Goal: Information Seeking & Learning: Find specific fact

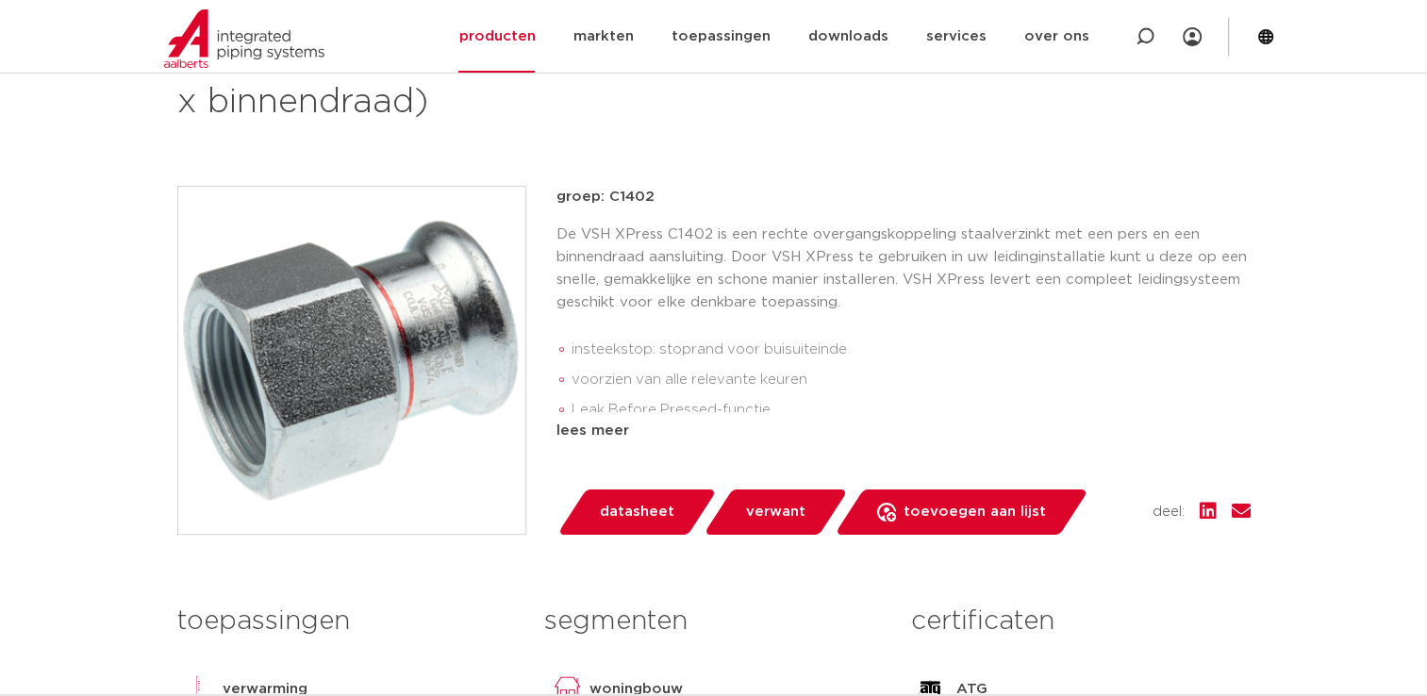
scroll to position [94, 0]
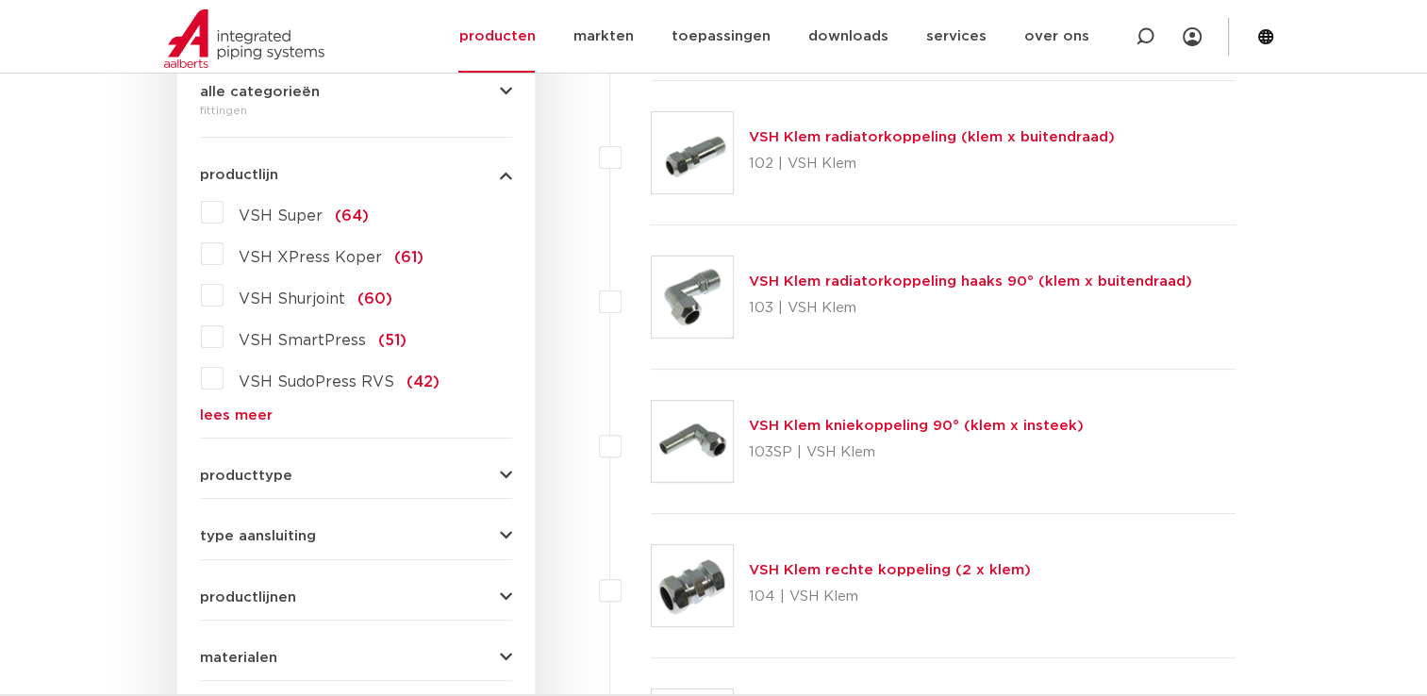
scroll to position [472, 0]
click at [214, 412] on link "lees meer" at bounding box center [356, 415] width 312 height 14
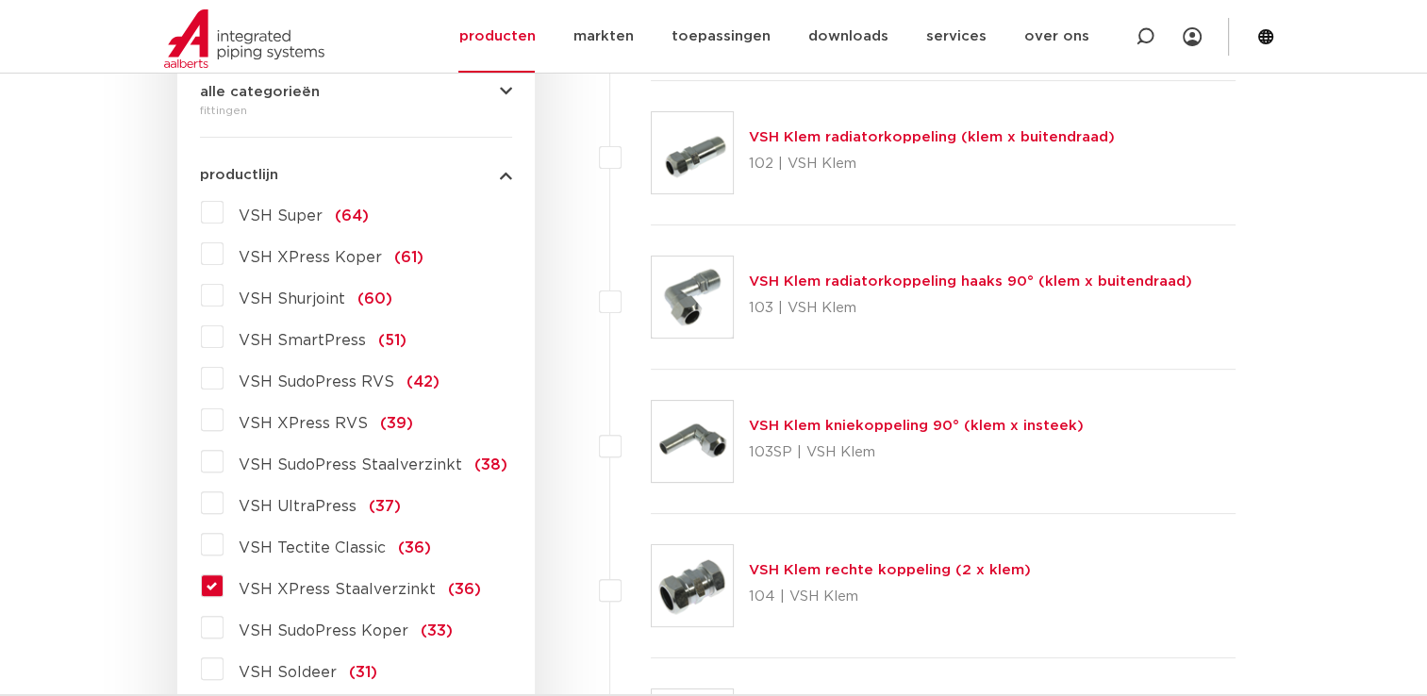
click at [224, 583] on label "VSH XPress Staalverzinkt (36)" at bounding box center [352, 586] width 257 height 30
click at [0, 0] on input "VSH XPress Staalverzinkt (36)" at bounding box center [0, 0] width 0 height 0
click at [224, 583] on label "VSH XPress Staalverzinkt (36)" at bounding box center [352, 586] width 257 height 30
click at [0, 0] on input "VSH XPress Staalverzinkt (36)" at bounding box center [0, 0] width 0 height 0
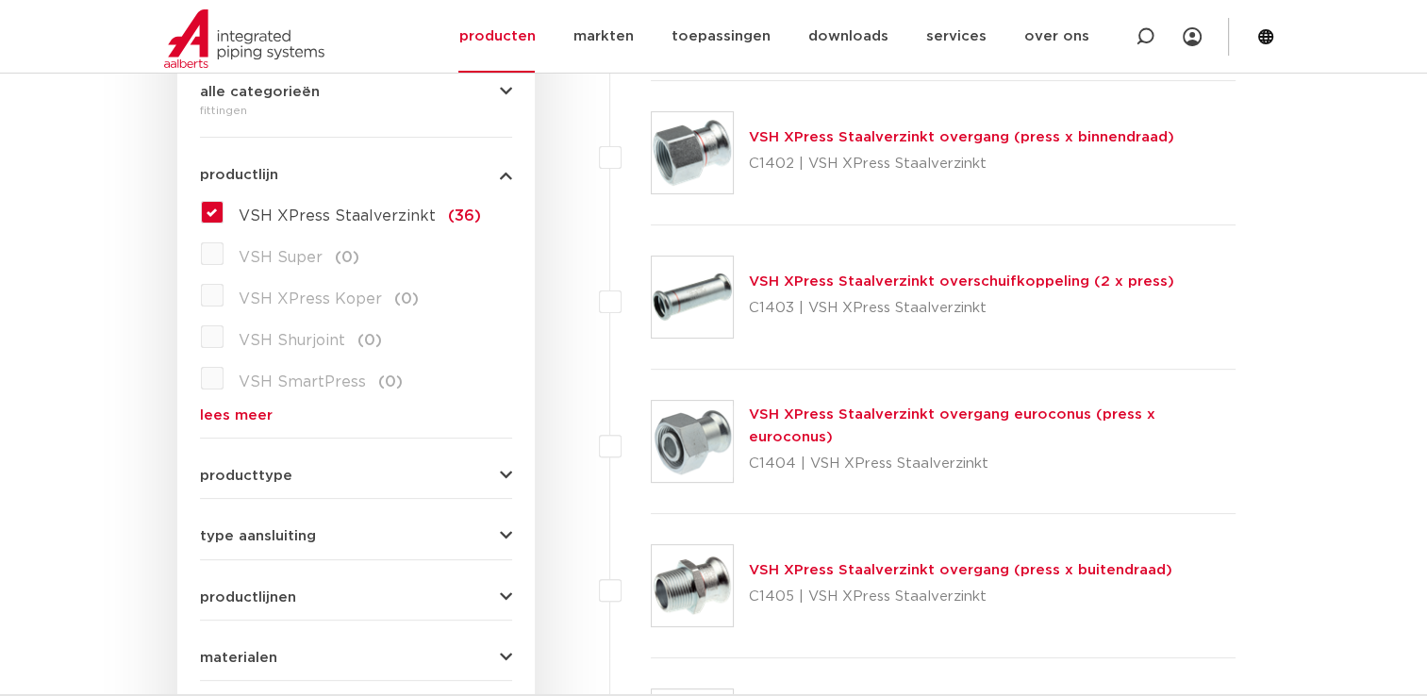
scroll to position [566, 0]
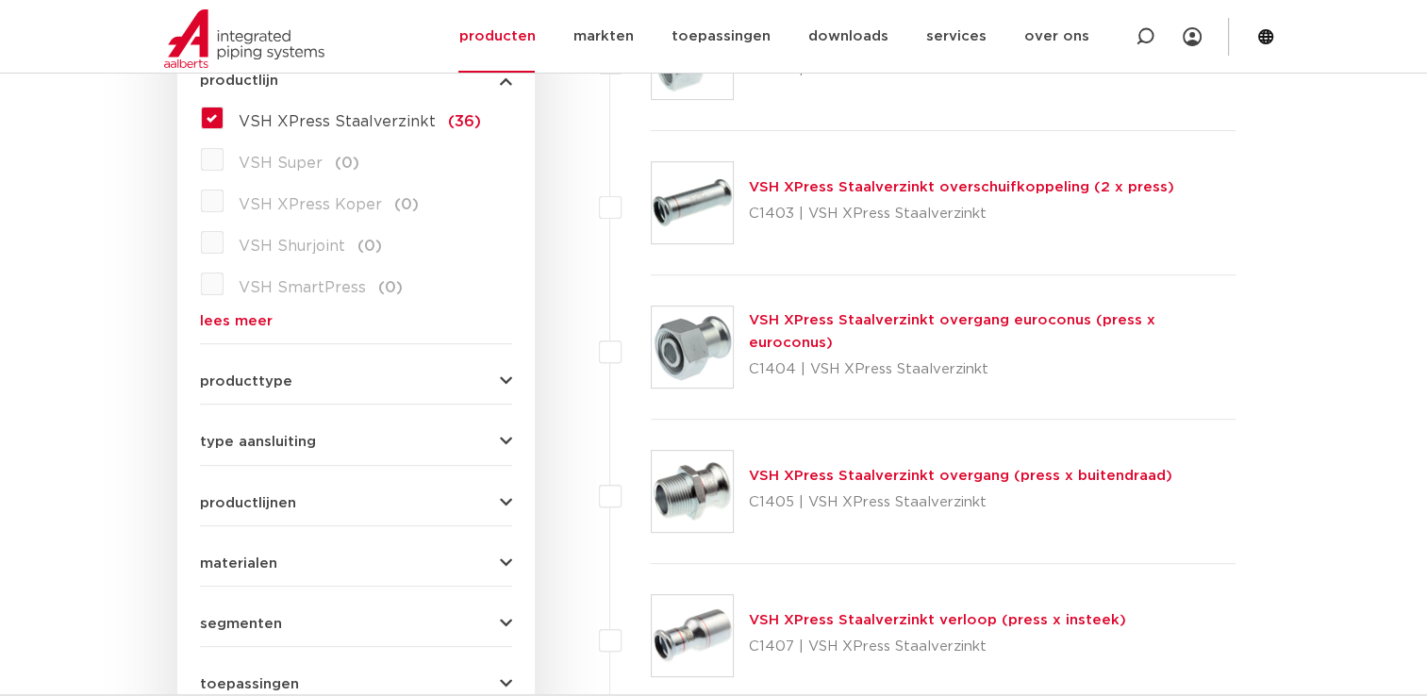
click at [849, 474] on link "VSH XPress Staalverzinkt overgang (press x buitendraad)" at bounding box center [960, 476] width 423 height 14
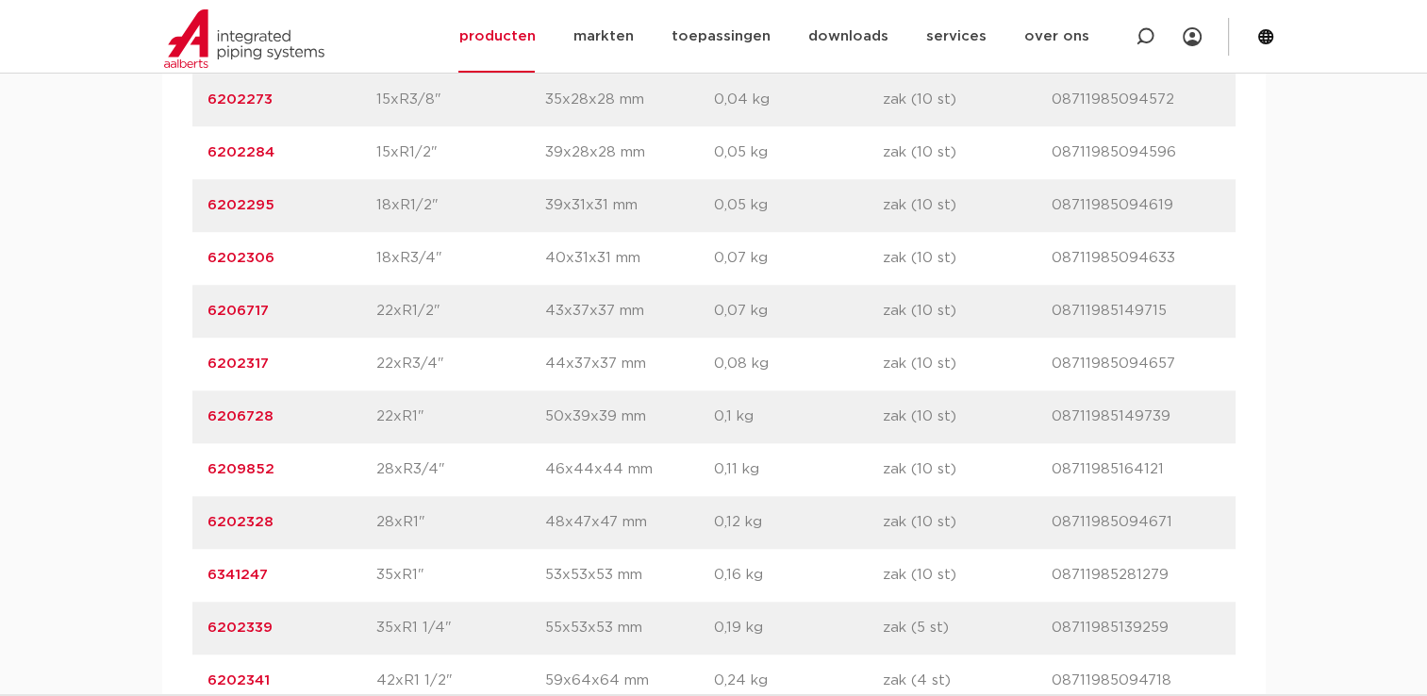
scroll to position [1509, 0]
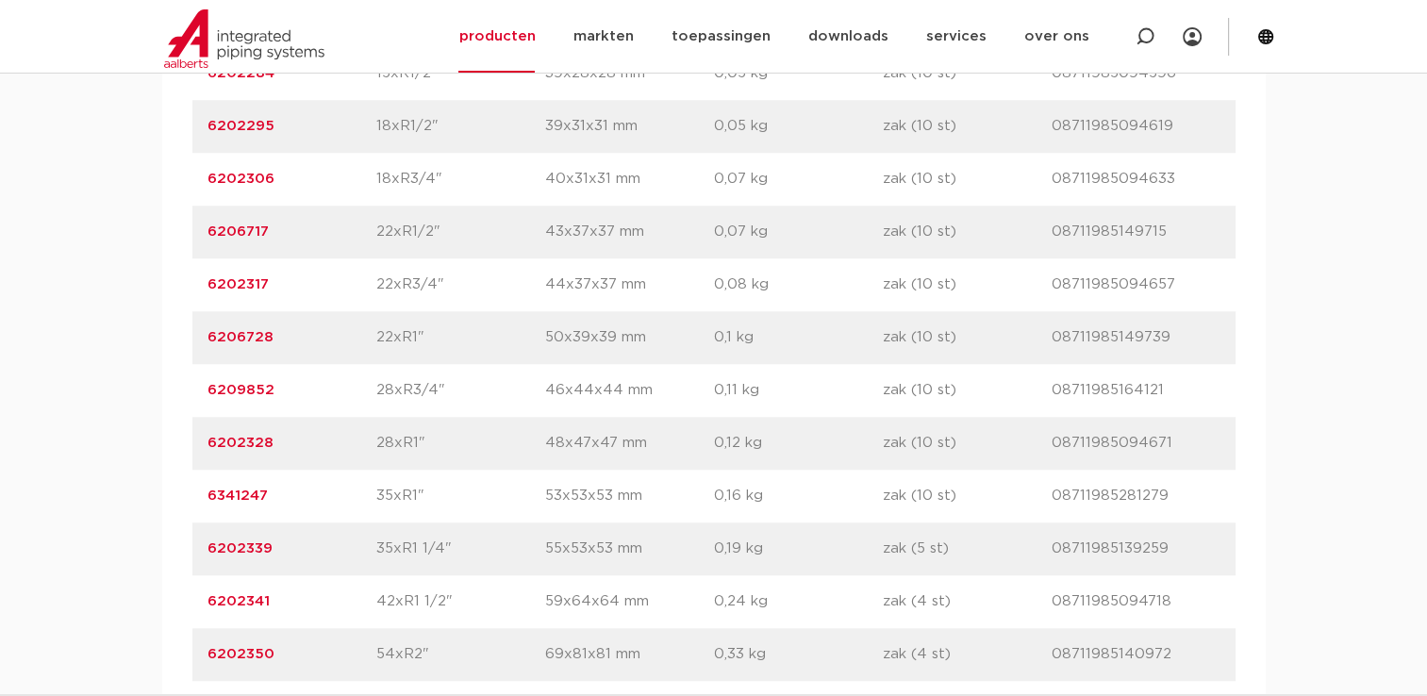
drag, startPoint x: 277, startPoint y: 449, endPoint x: 189, endPoint y: 451, distance: 88.7
click at [189, 451] on div "artikelnummer afmeting afmetingen gewicht verpakking gtin artikelnummer 6202262…" at bounding box center [714, 364] width 1104 height 981
copy link "6202328"
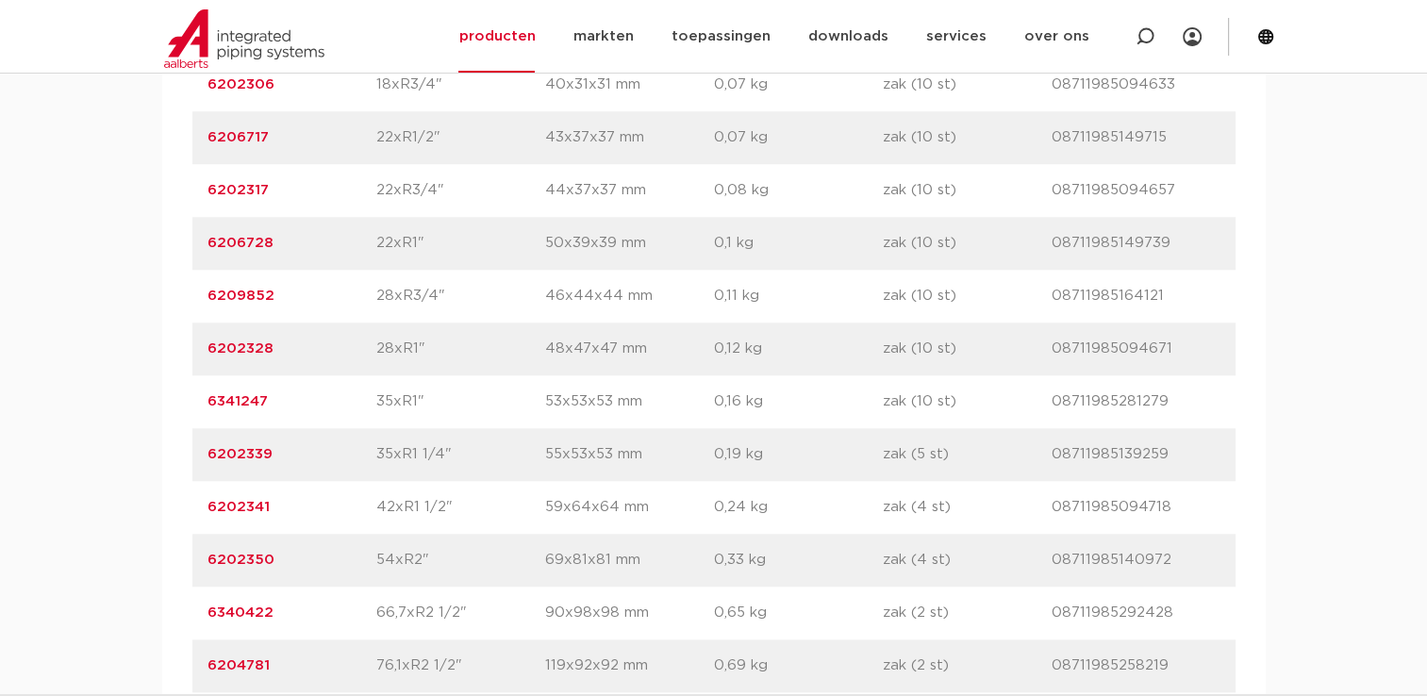
scroll to position [1698, 0]
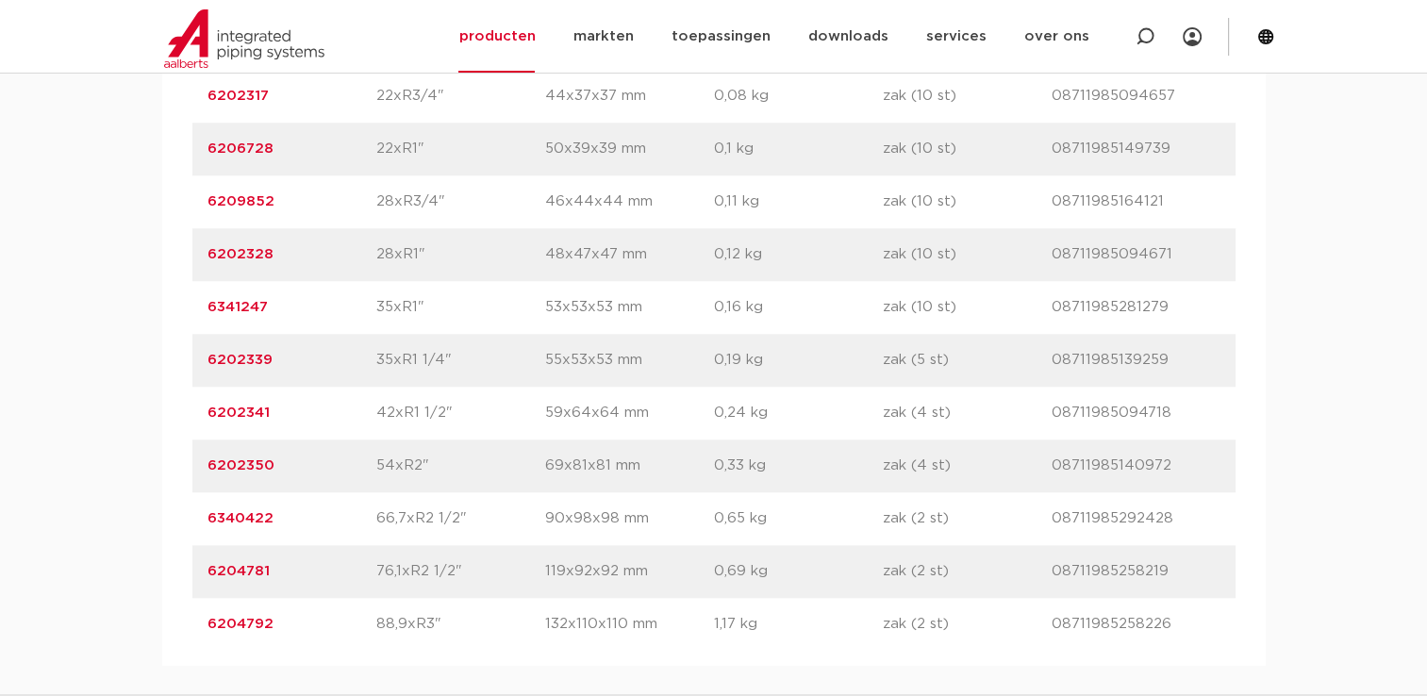
drag, startPoint x: 264, startPoint y: 307, endPoint x: 187, endPoint y: 305, distance: 77.4
click at [187, 305] on div "artikelnummer afmeting afmetingen gewicht verpakking gtin artikelnummer 6202262…" at bounding box center [714, 175] width 1104 height 981
copy link "6341247"
drag, startPoint x: 283, startPoint y: 360, endPoint x: 161, endPoint y: 357, distance: 121.7
click at [162, 357] on div "artikelnummer afmeting afmetingen gewicht verpakking gtin artikelnummer 6202262…" at bounding box center [714, 175] width 1104 height 981
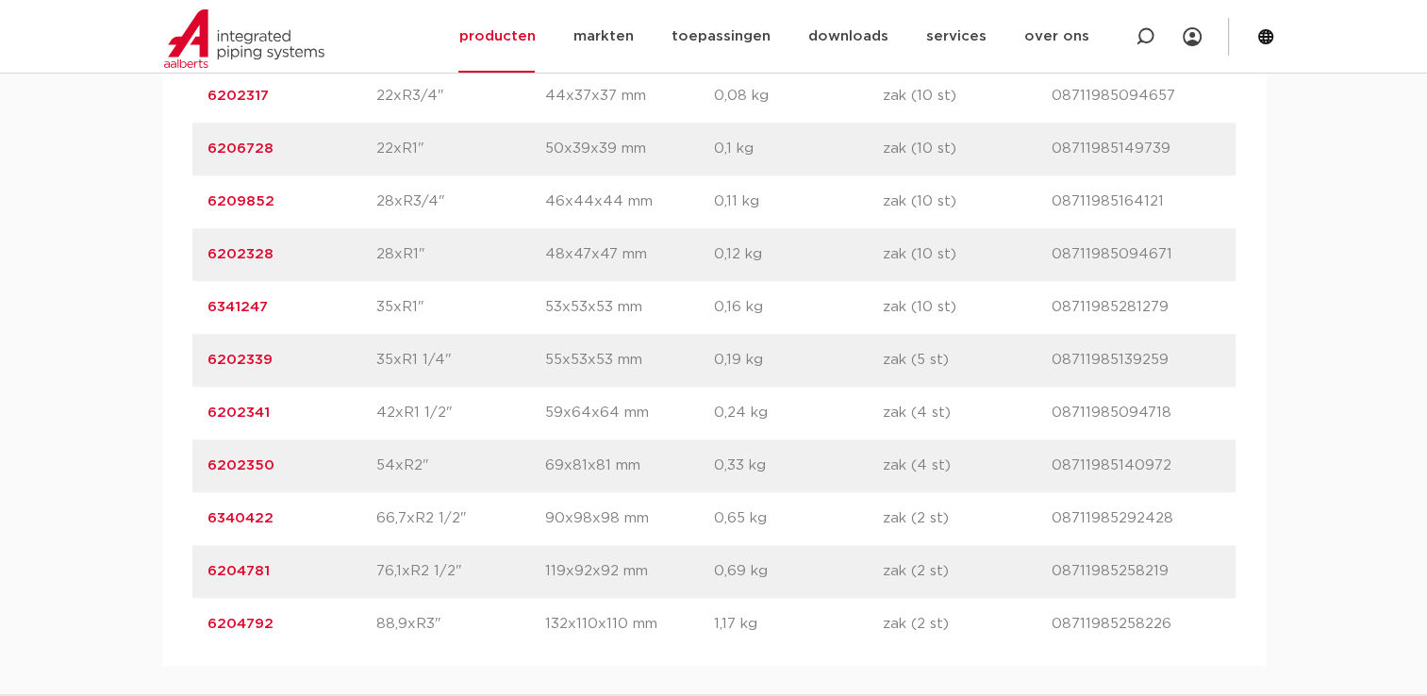
copy link "6202339"
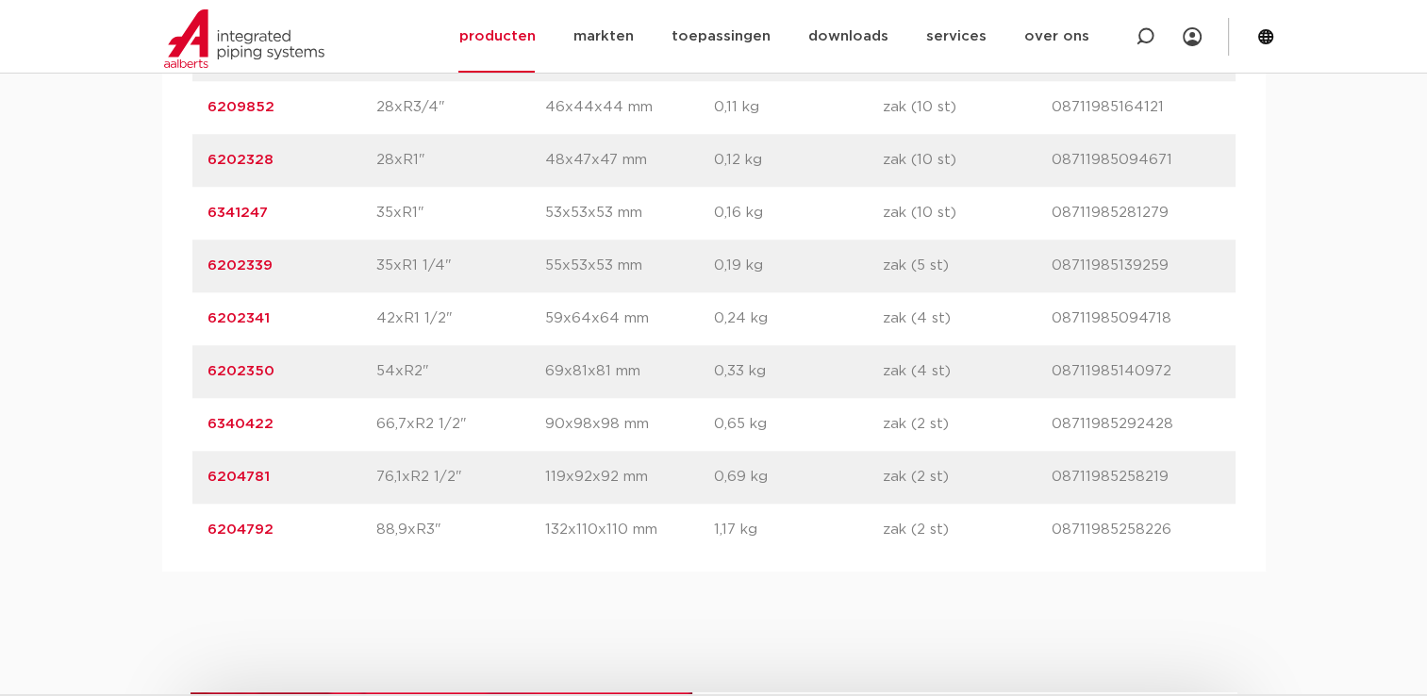
drag, startPoint x: 287, startPoint y: 305, endPoint x: 191, endPoint y: 299, distance: 95.4
click at [192, 299] on div "artikelnummer 6202341 afmeting 42xR1 1/2" afmetingen 59x64x64 mm gewicht 0,24 k…" at bounding box center [713, 318] width 1043 height 53
copy link "6202341"
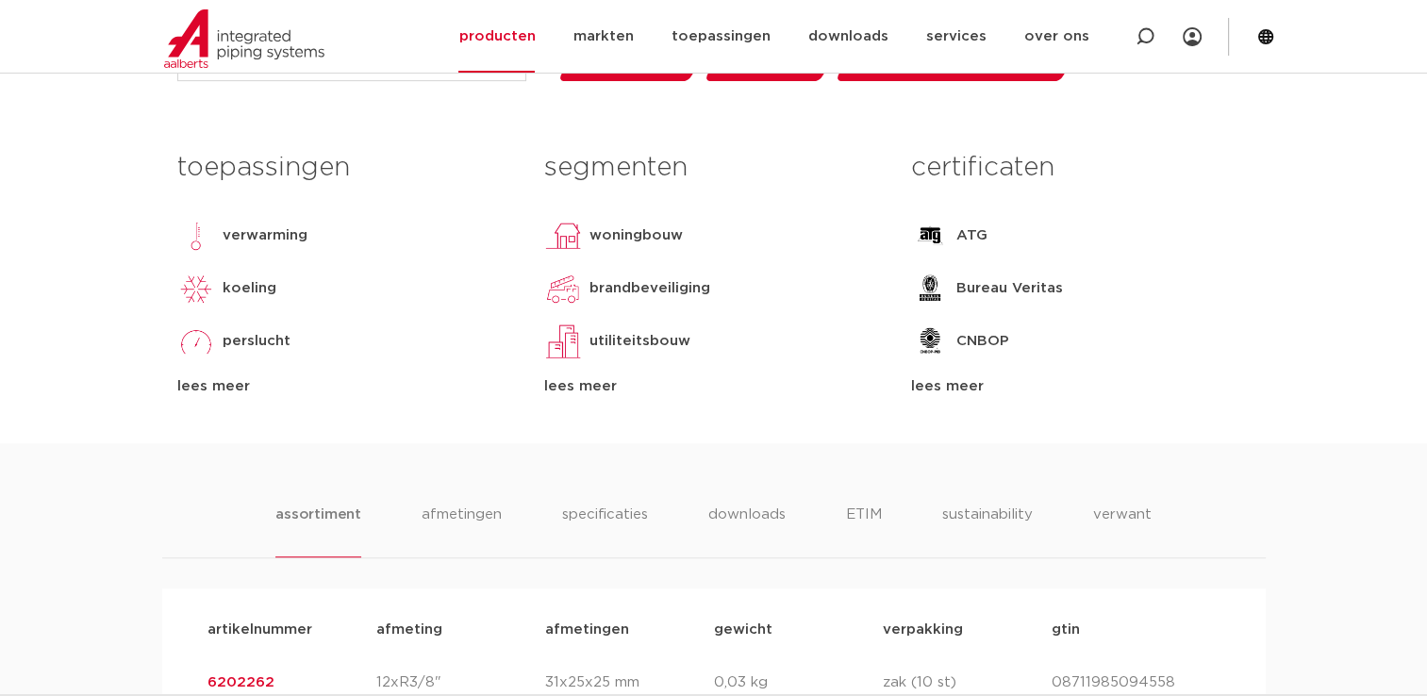
scroll to position [472, 0]
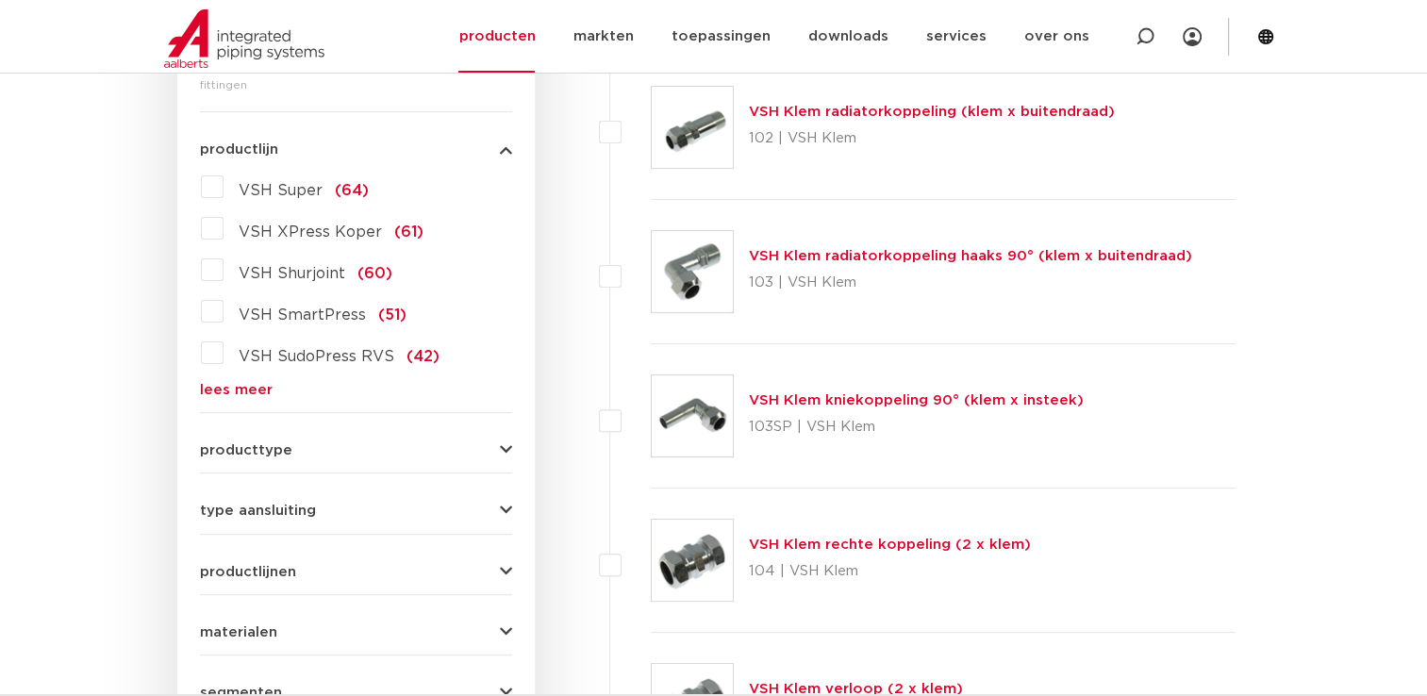
scroll to position [566, 0]
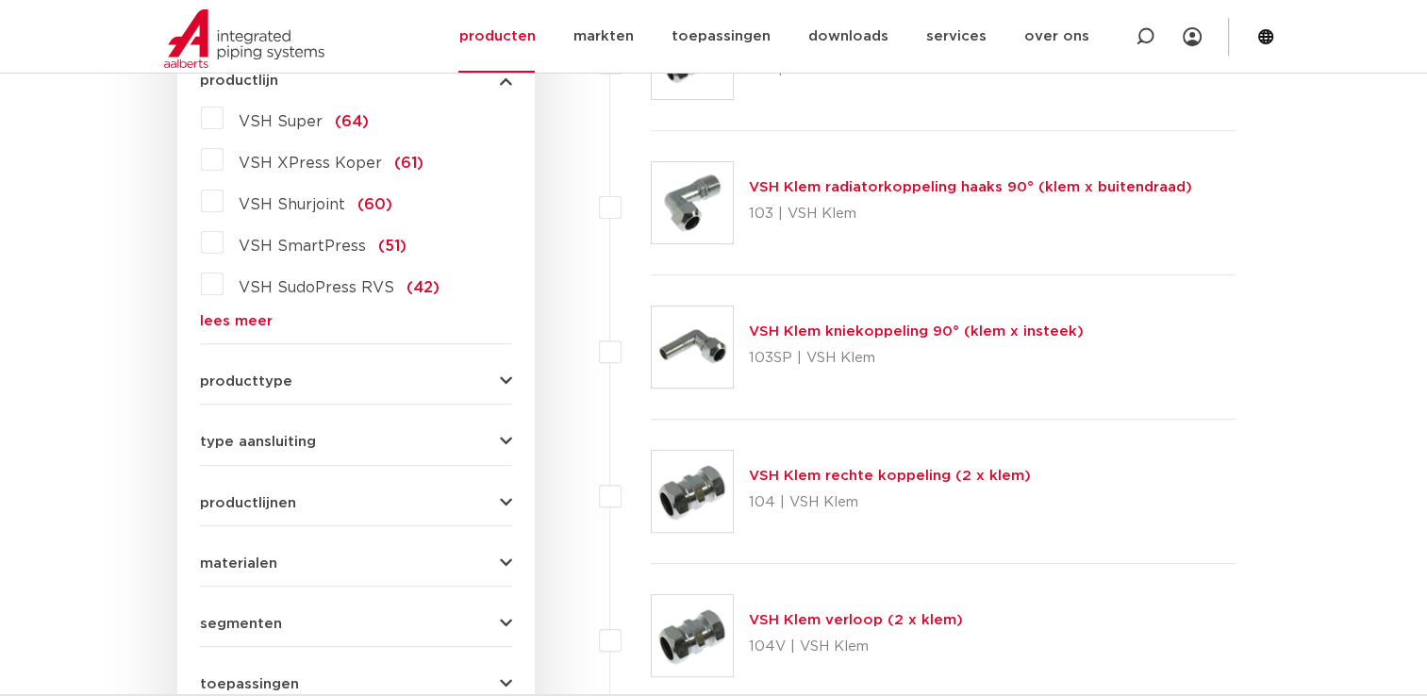
click at [247, 319] on link "lees meer" at bounding box center [356, 321] width 312 height 14
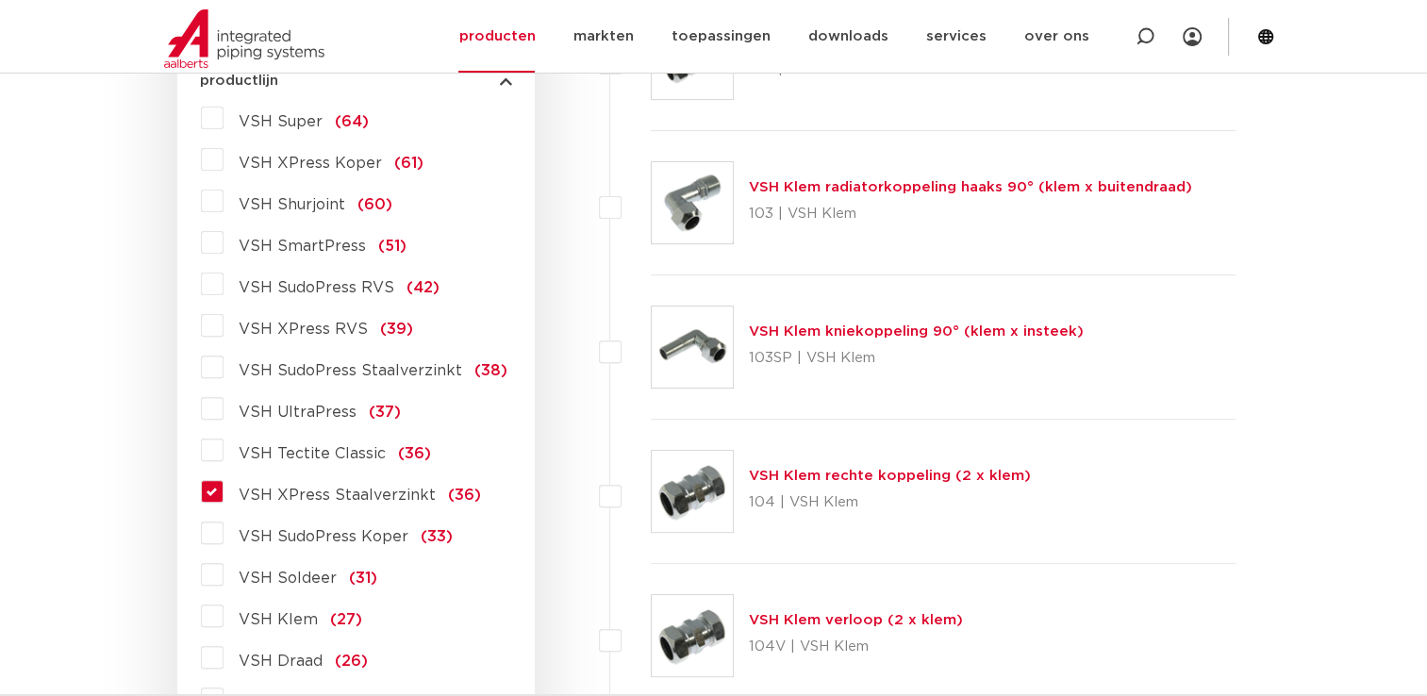
click at [224, 492] on label "VSH XPress Staalverzinkt (36)" at bounding box center [352, 491] width 257 height 30
click at [0, 0] on input "VSH XPress Staalverzinkt (36)" at bounding box center [0, 0] width 0 height 0
click at [224, 492] on label "VSH XPress Staalverzinkt (36)" at bounding box center [352, 491] width 257 height 30
click at [0, 0] on input "VSH XPress Staalverzinkt (36)" at bounding box center [0, 0] width 0 height 0
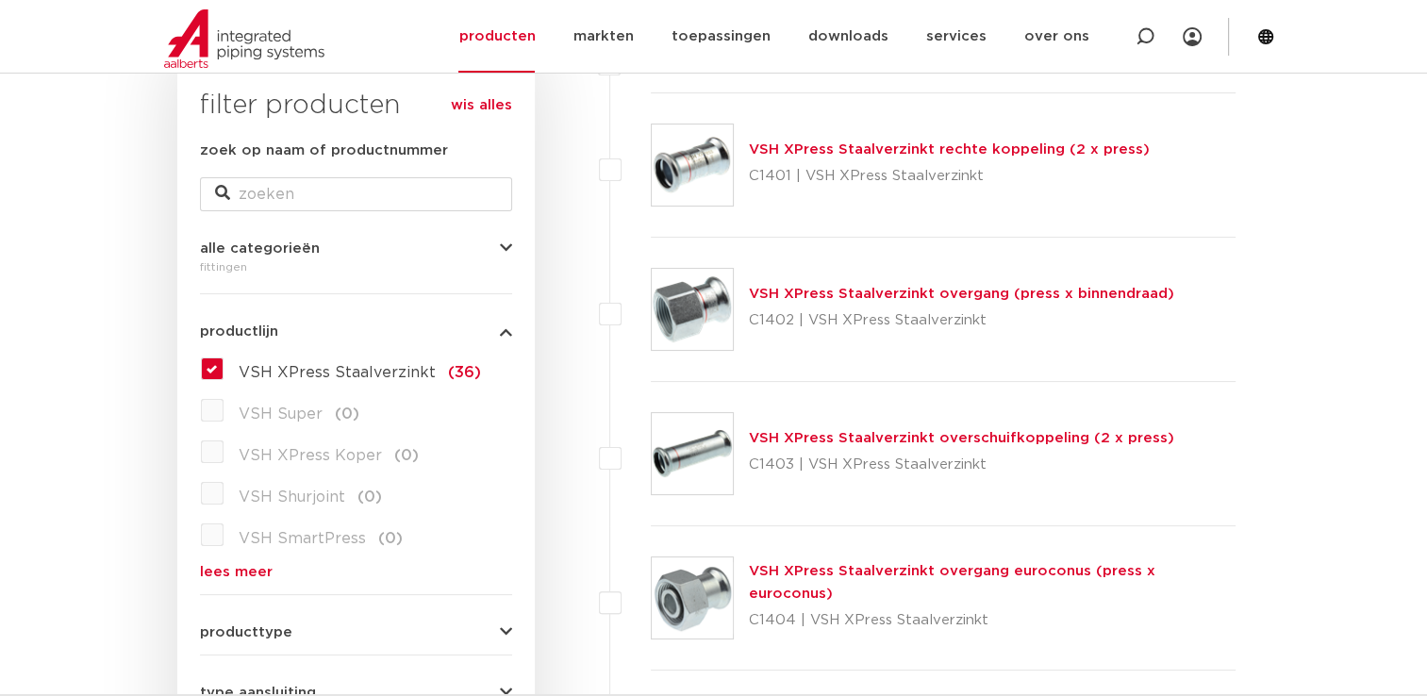
scroll to position [283, 0]
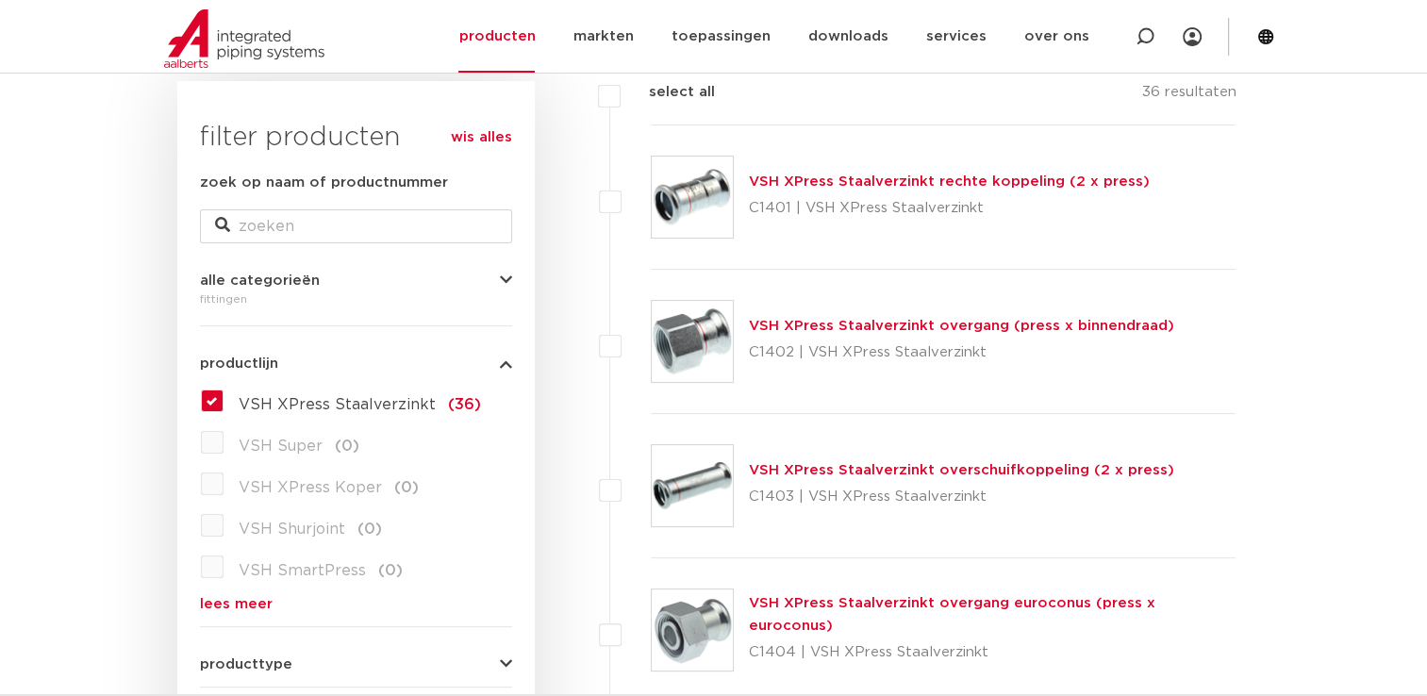
click at [875, 331] on link "VSH XPress Staalverzinkt overgang (press x binnendraad)" at bounding box center [961, 326] width 425 height 14
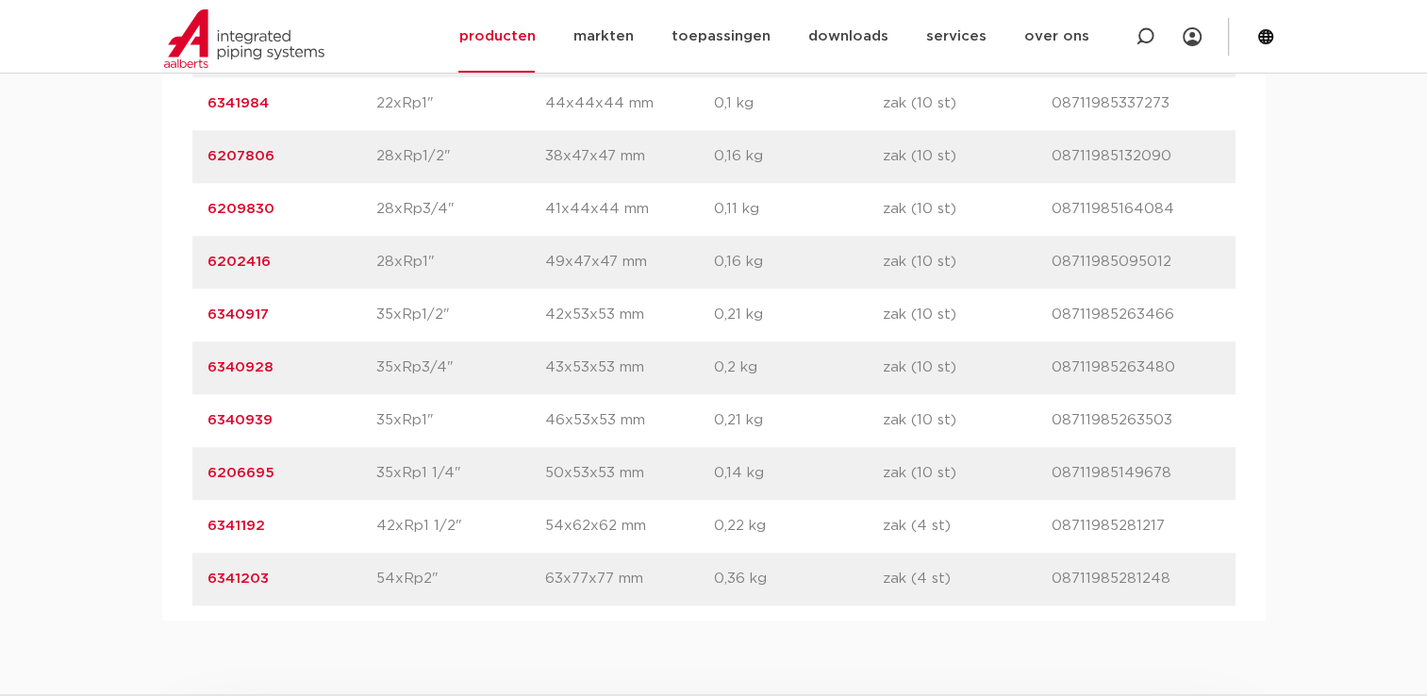
scroll to position [1698, 0]
